Goal: Transaction & Acquisition: Book appointment/travel/reservation

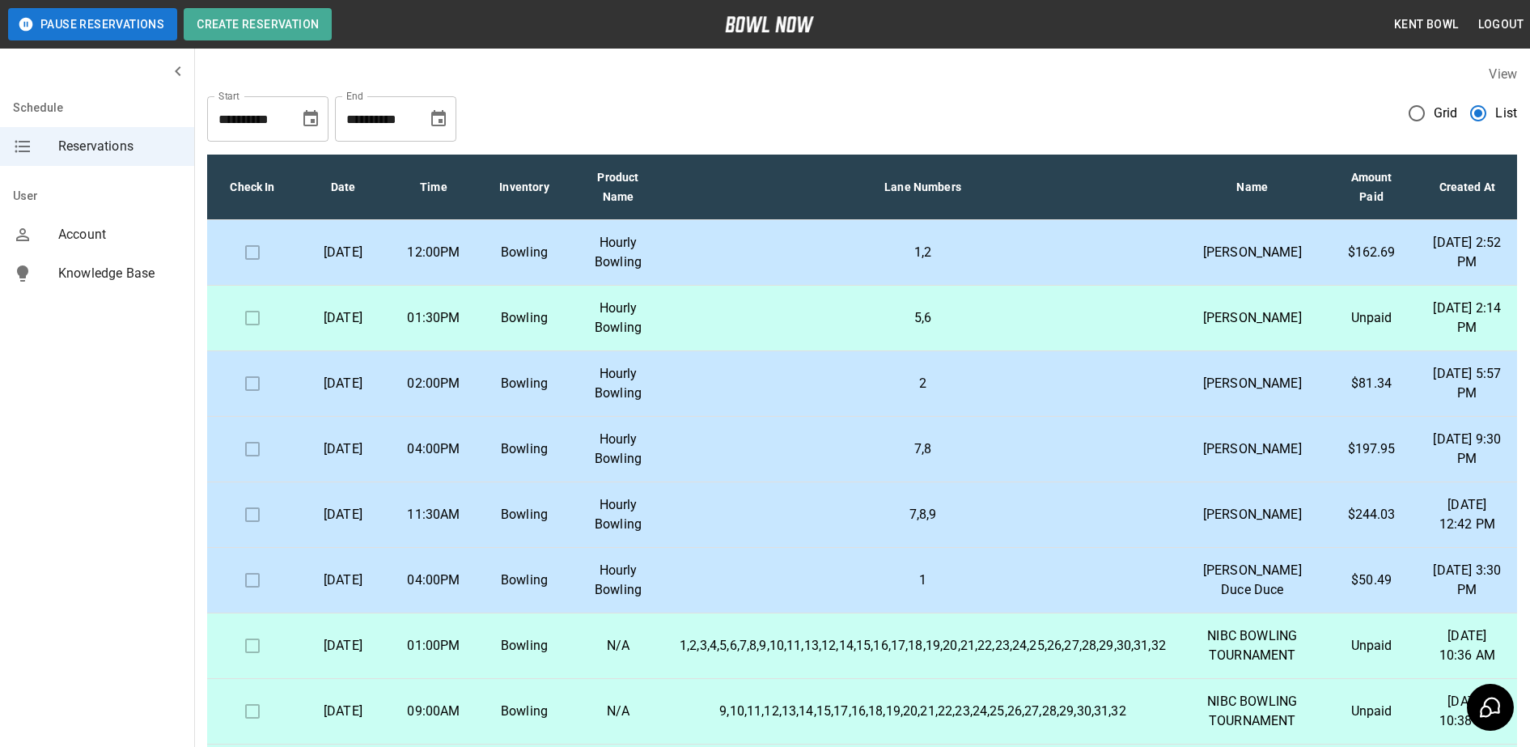
click at [981, 282] on td "1,2" at bounding box center [923, 253] width 512 height 66
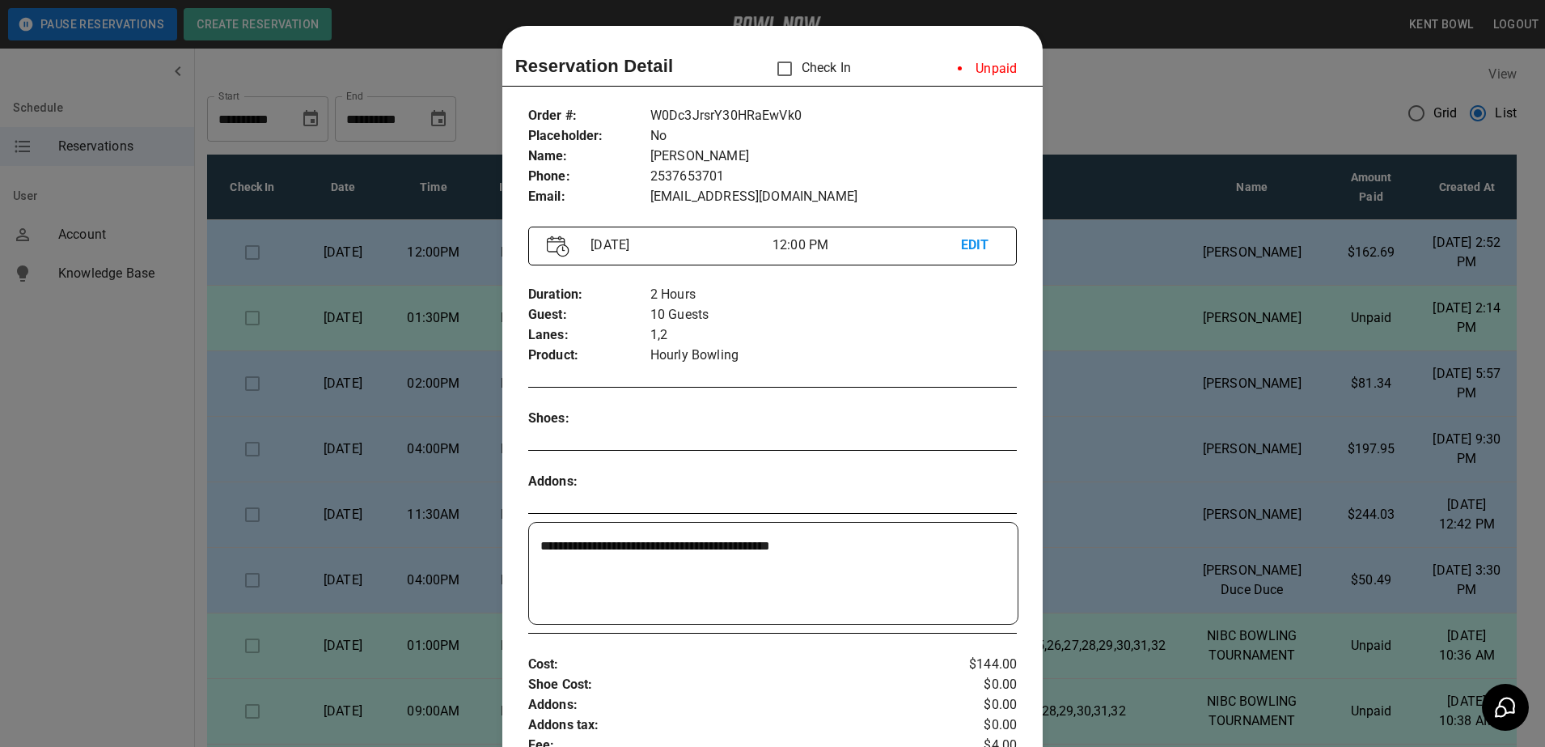
scroll to position [26, 0]
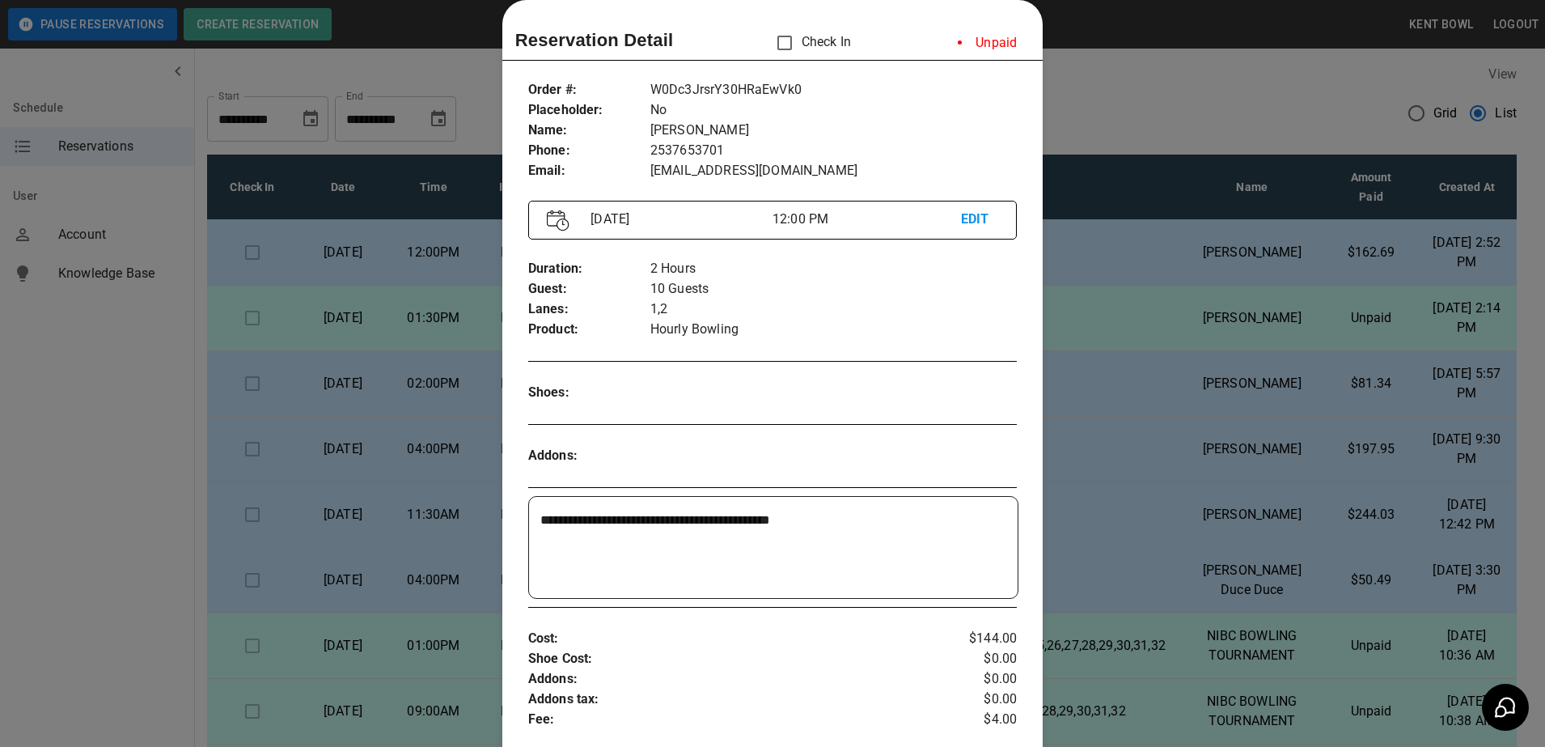
click at [1103, 98] on div at bounding box center [772, 373] width 1545 height 747
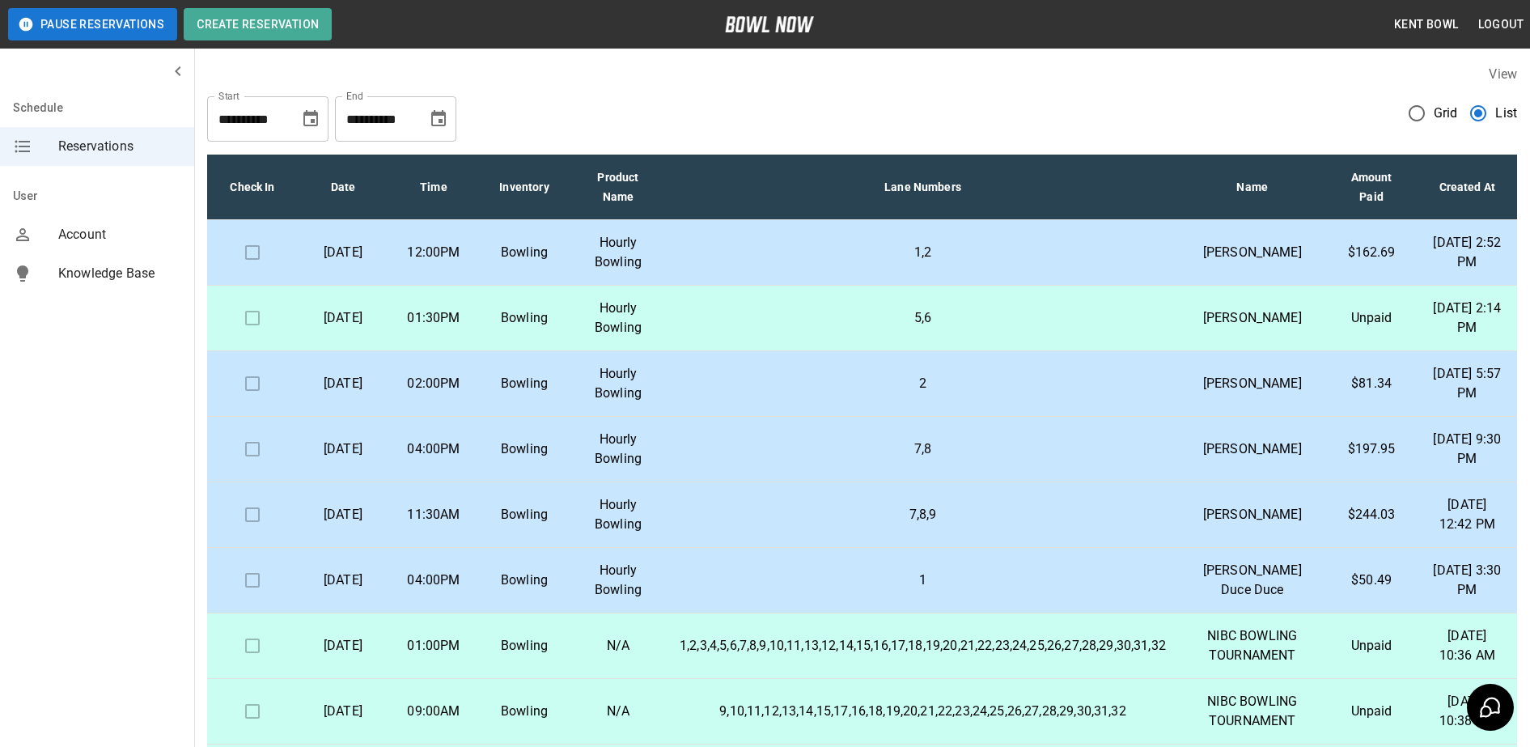
click at [1097, 239] on td "1,2" at bounding box center [923, 253] width 512 height 66
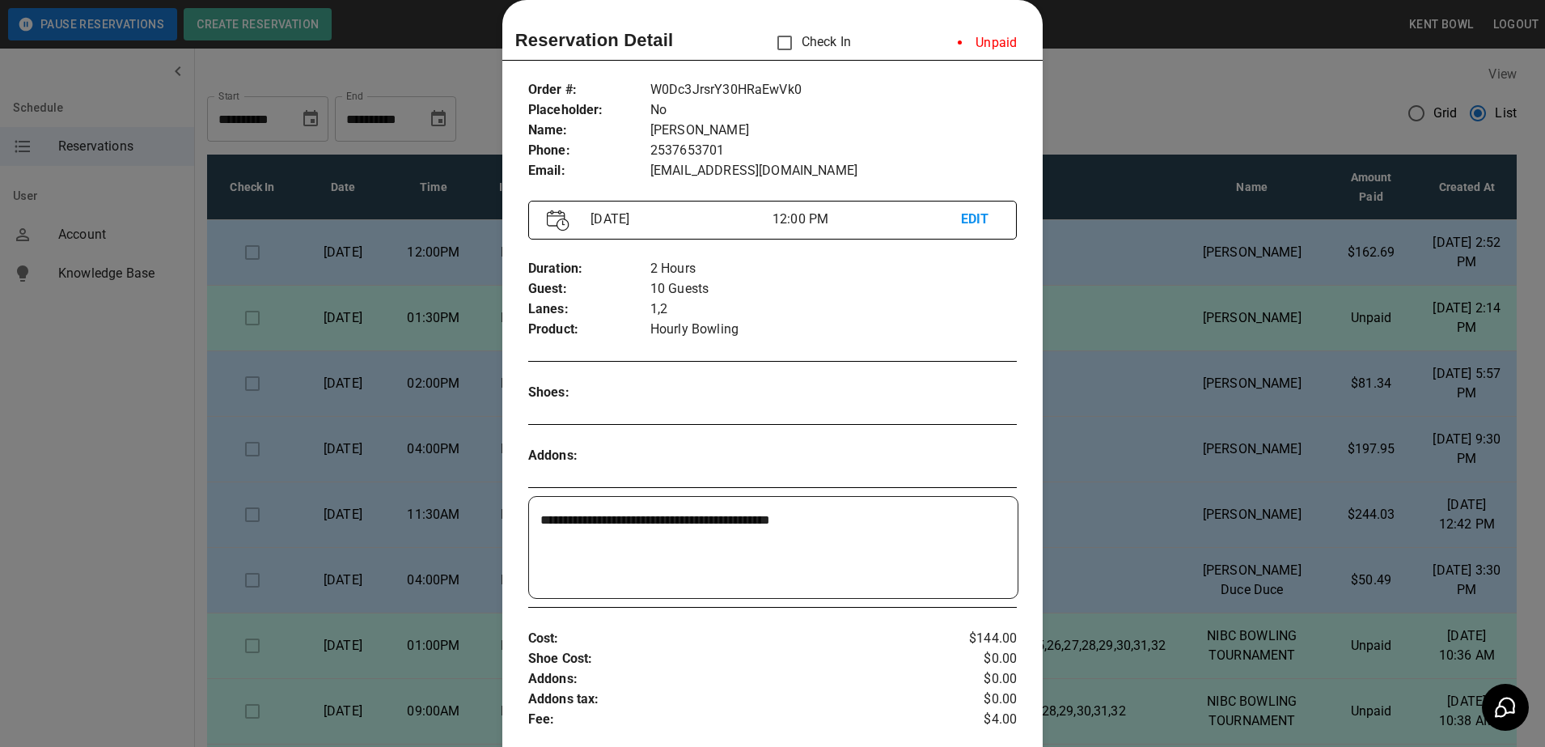
click at [1145, 120] on div at bounding box center [772, 373] width 1545 height 747
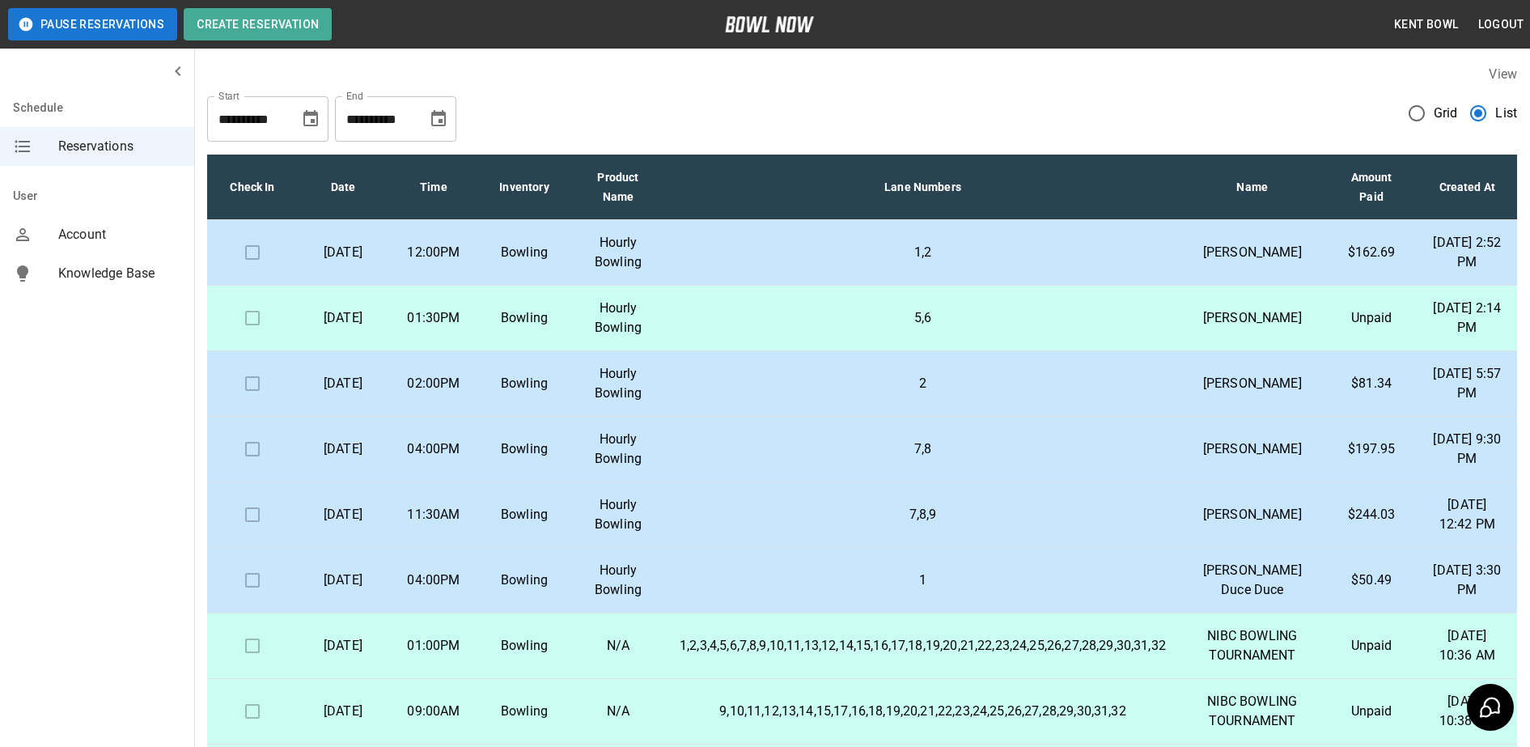
click at [731, 262] on p "1,2" at bounding box center [922, 252] width 486 height 19
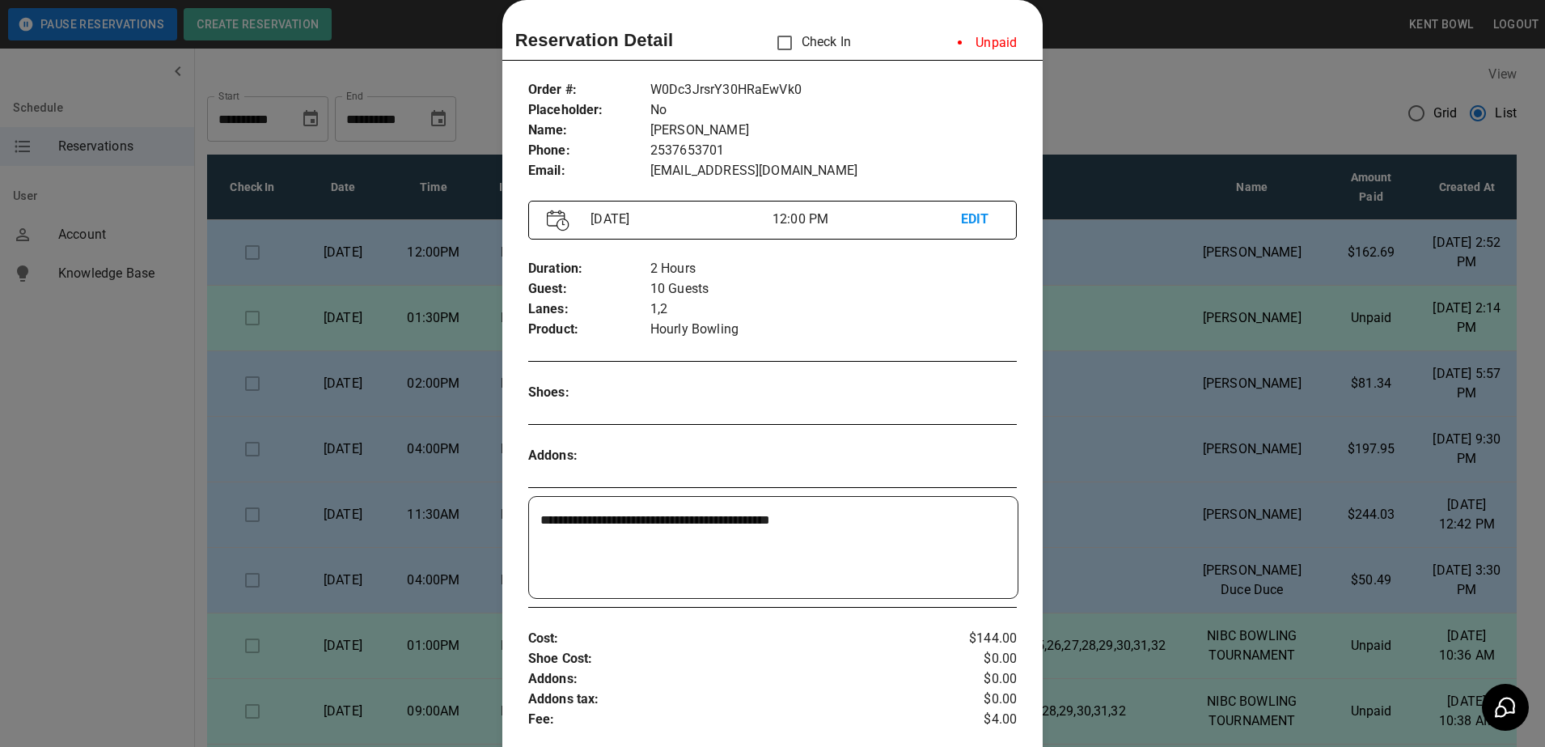
click at [1112, 110] on div at bounding box center [772, 373] width 1545 height 747
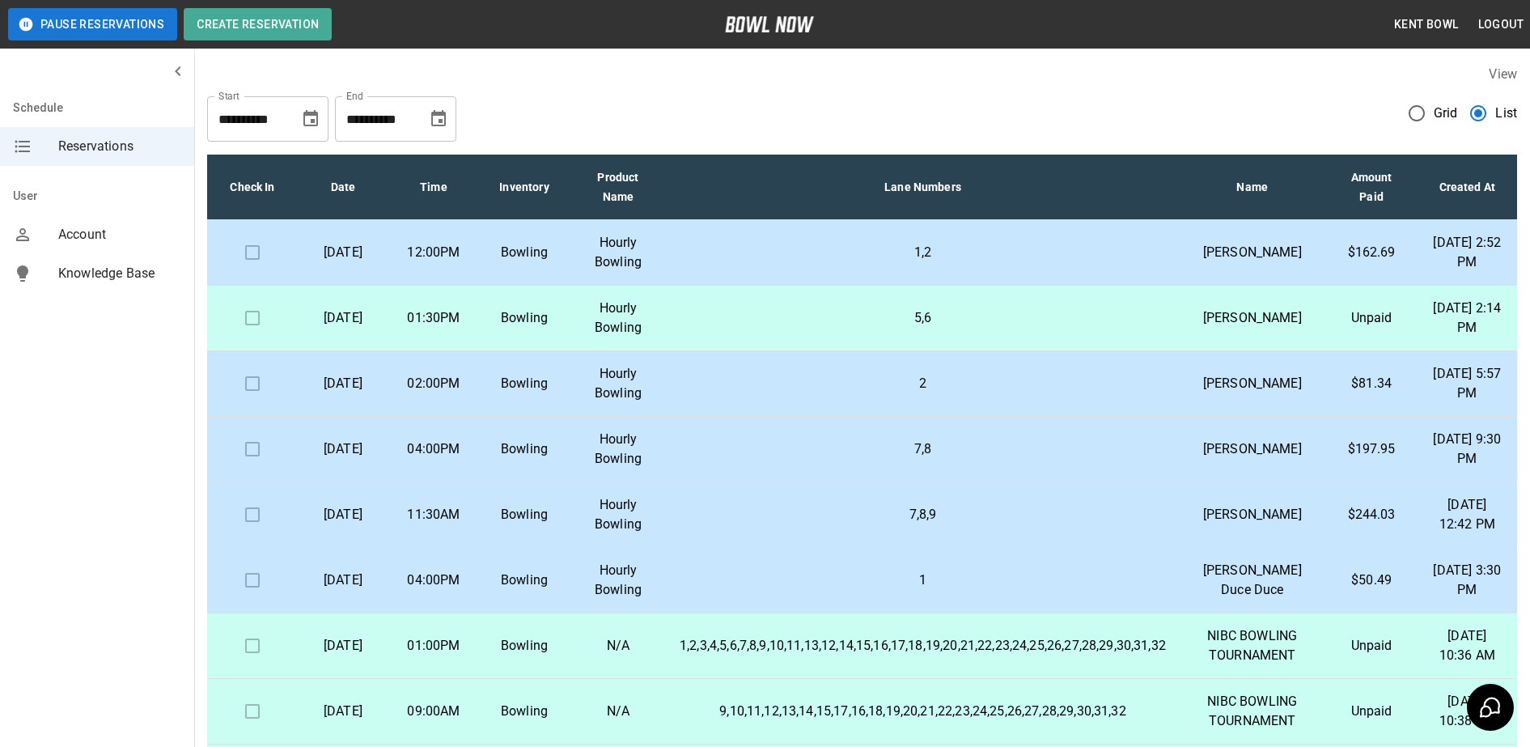
click at [775, 328] on p "5,6" at bounding box center [922, 317] width 486 height 19
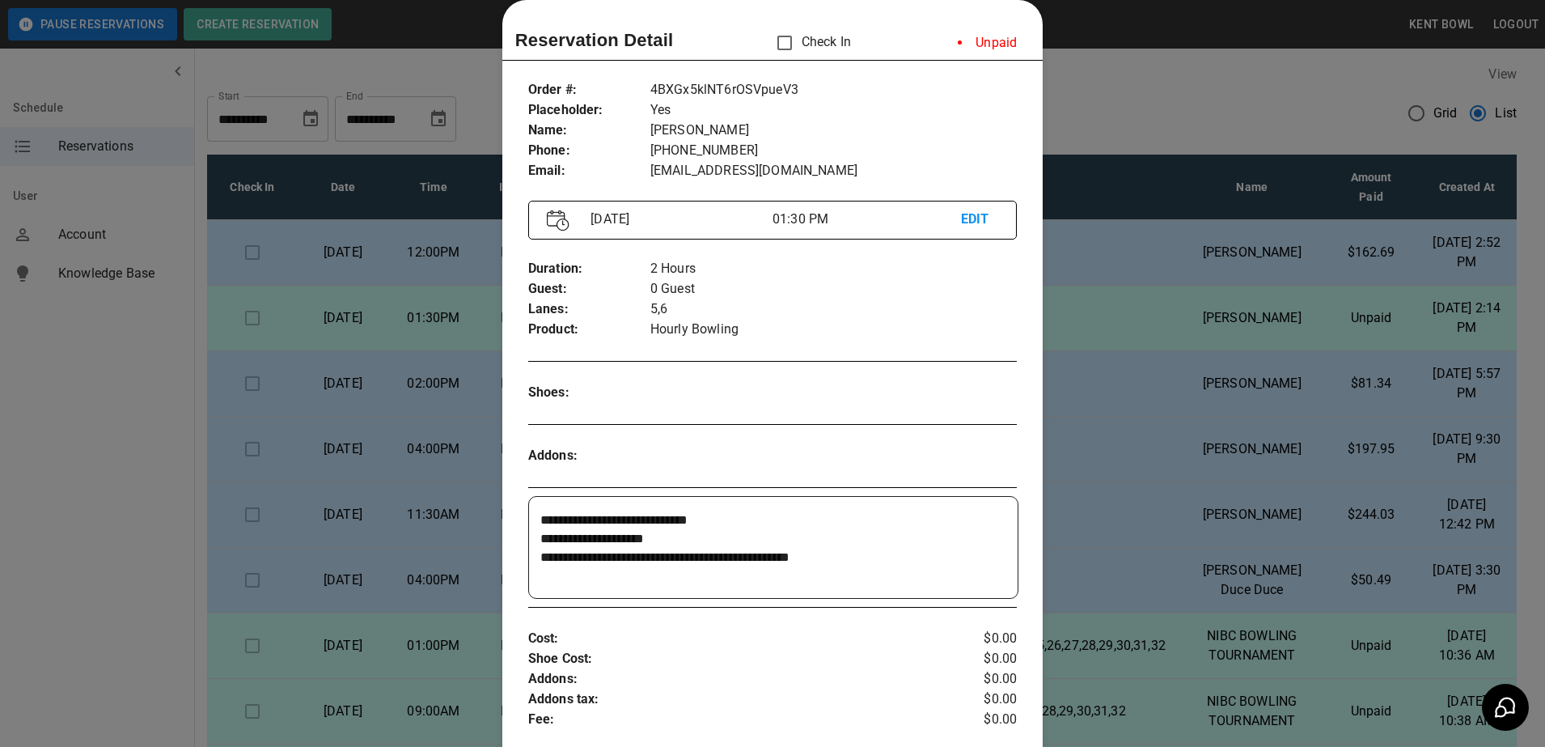
click at [1118, 128] on div at bounding box center [772, 373] width 1545 height 747
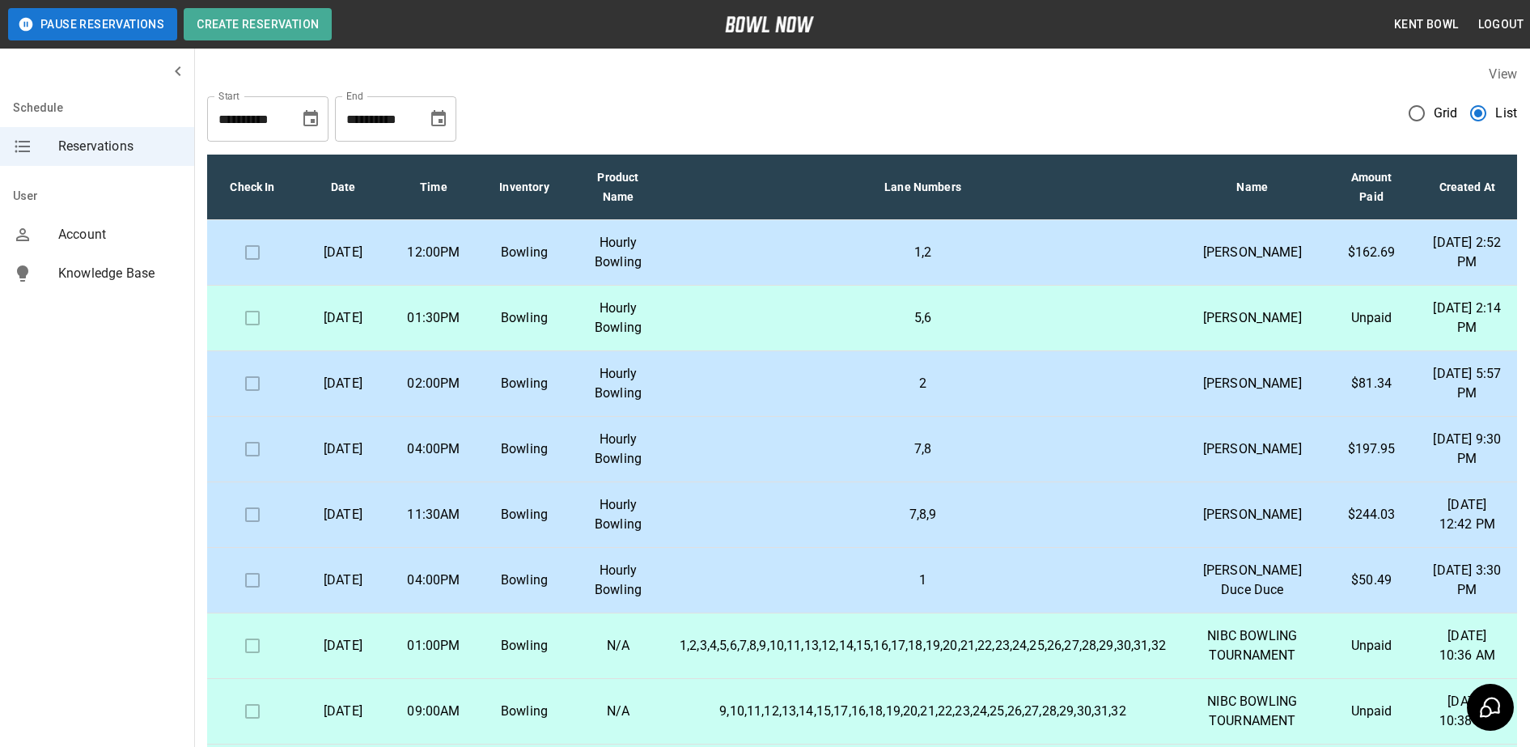
click at [743, 393] on p "2" at bounding box center [922, 383] width 486 height 19
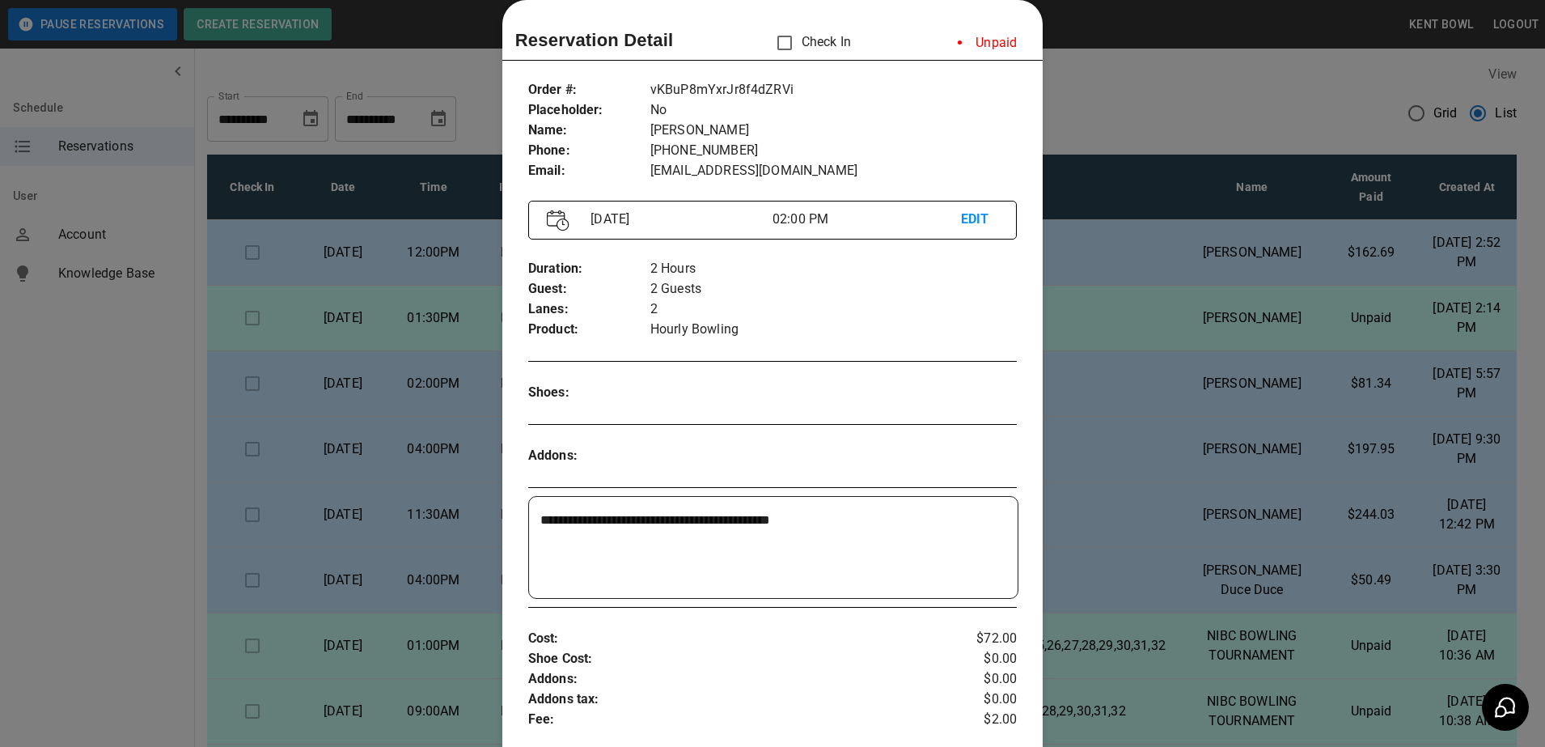
click at [1081, 99] on div at bounding box center [772, 373] width 1545 height 747
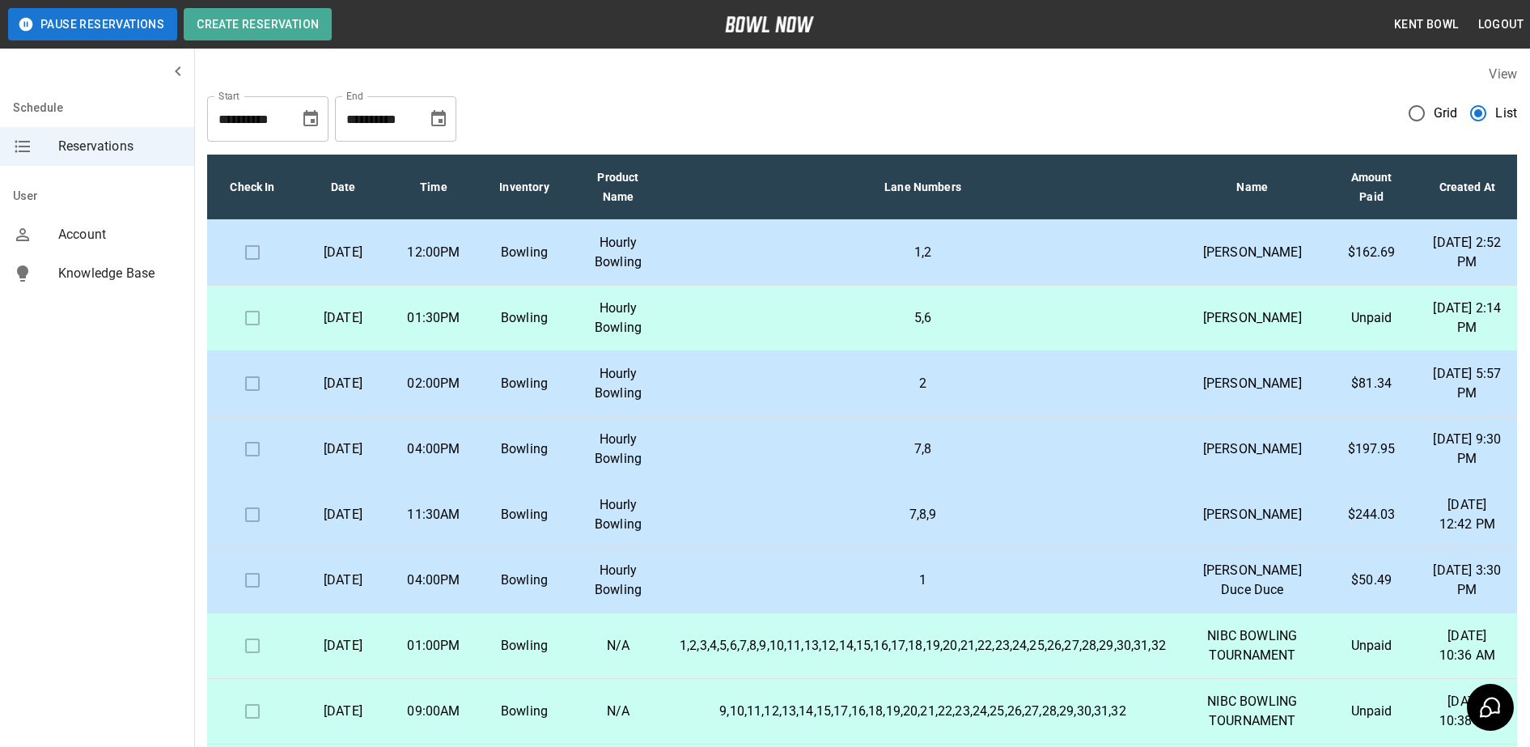
click at [859, 417] on td "2" at bounding box center [923, 384] width 512 height 66
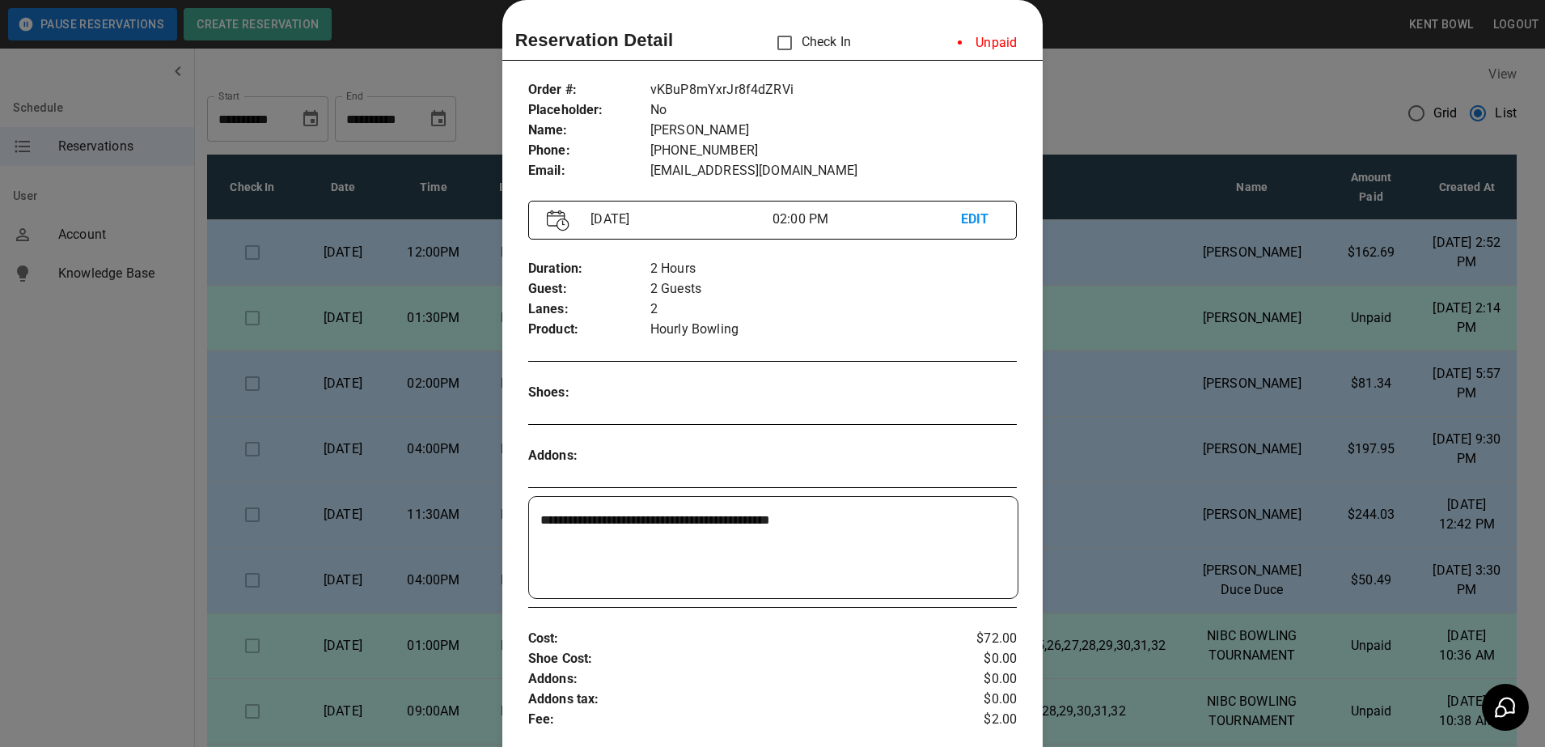
click at [1128, 340] on div at bounding box center [772, 373] width 1545 height 747
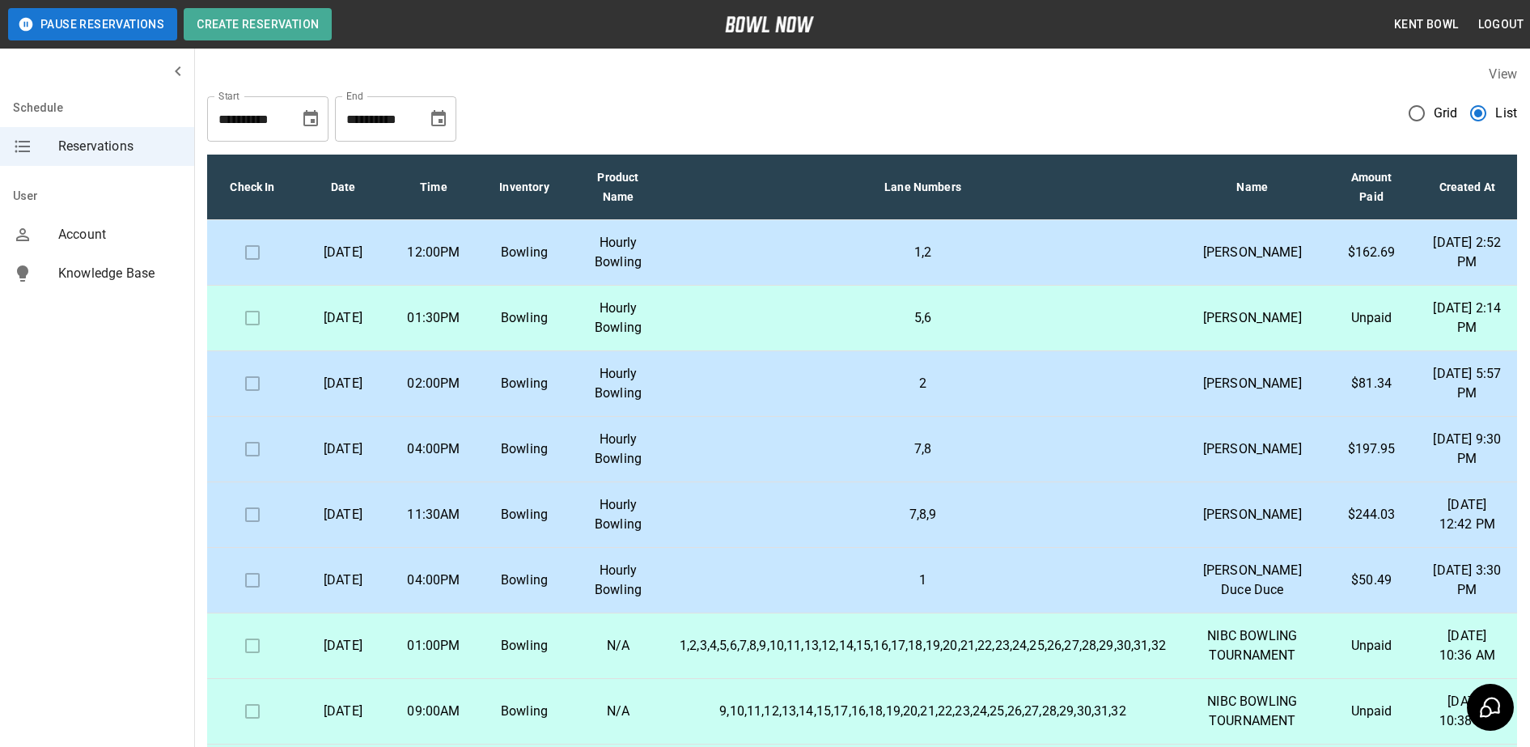
click at [410, 482] on td "04:00PM" at bounding box center [433, 450] width 91 height 66
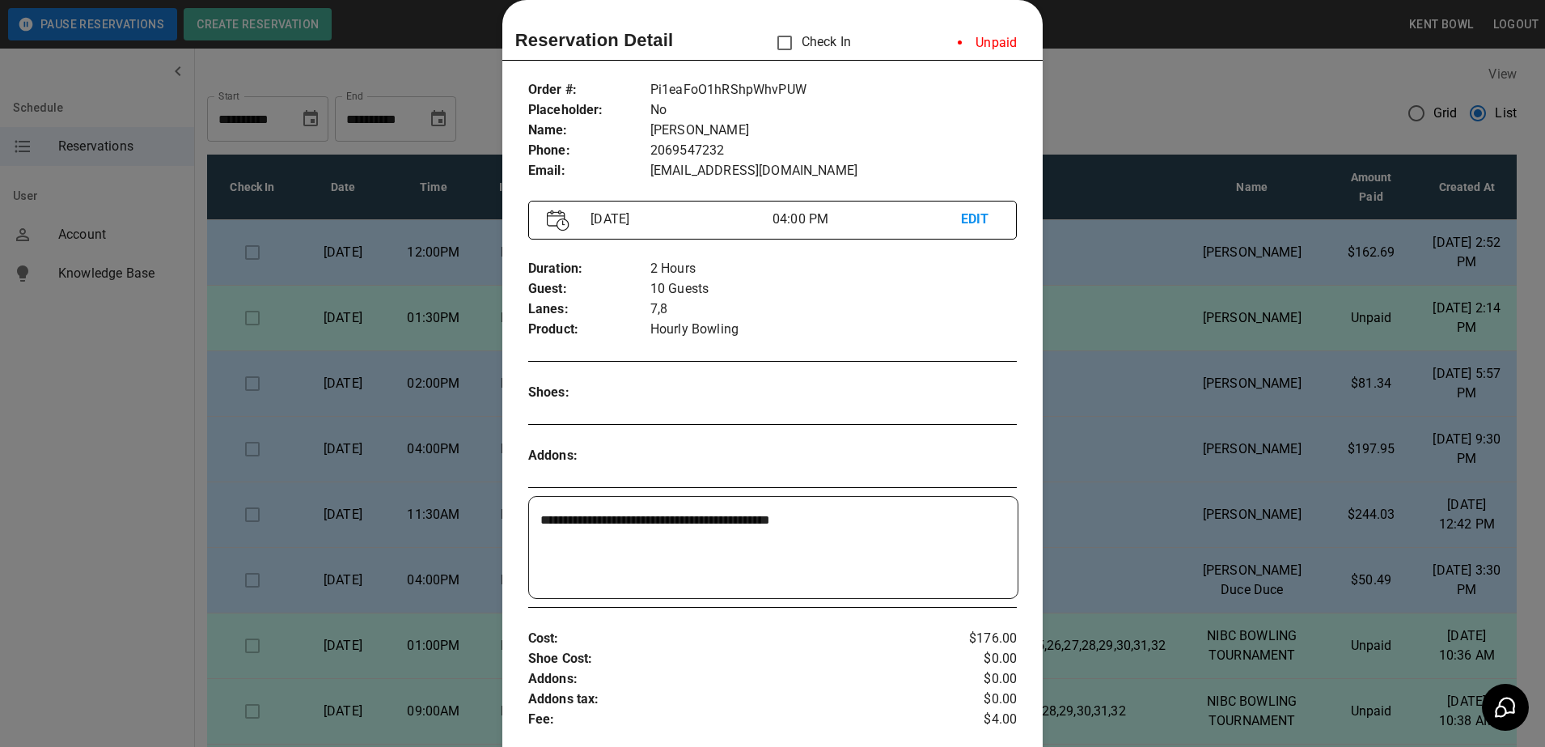
click at [21, 563] on div at bounding box center [772, 373] width 1545 height 747
